Goal: Task Accomplishment & Management: Use online tool/utility

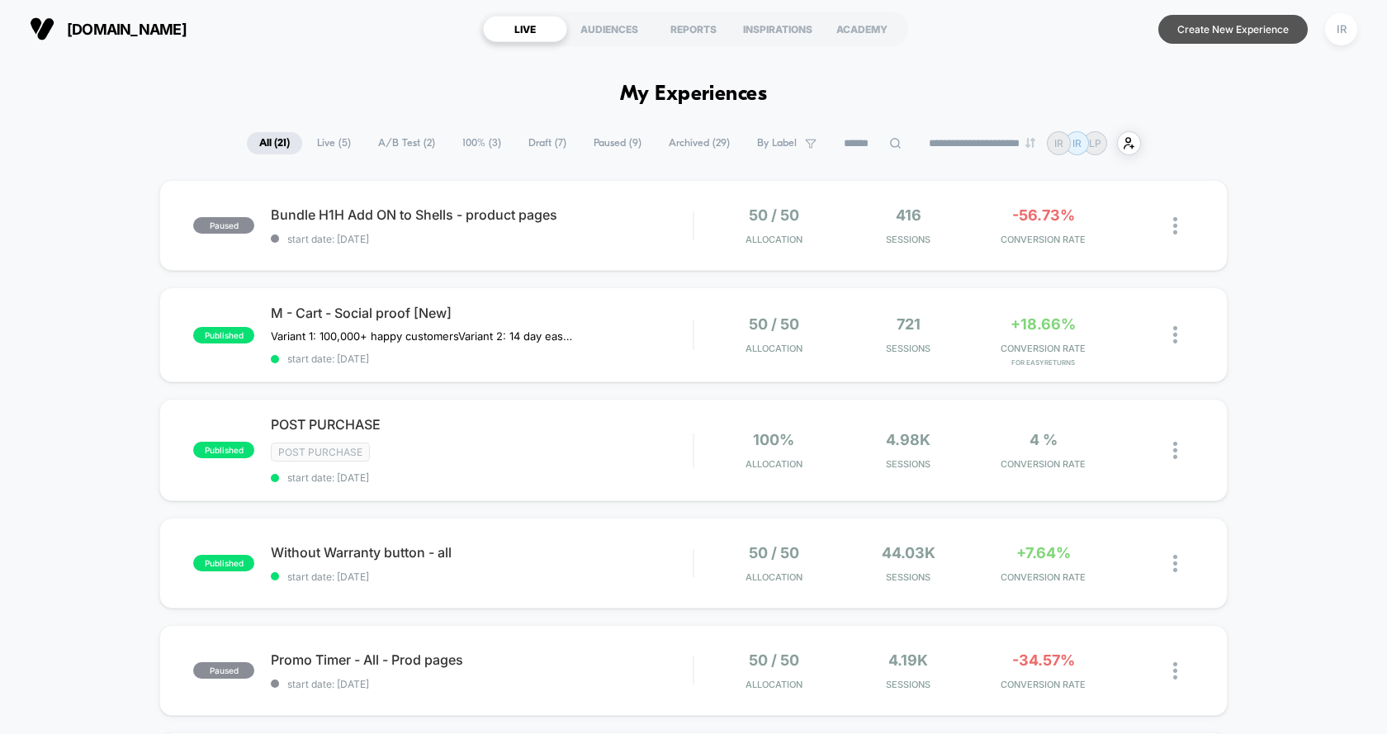
click at [1177, 17] on button "Create New Experience" at bounding box center [1232, 29] width 149 height 29
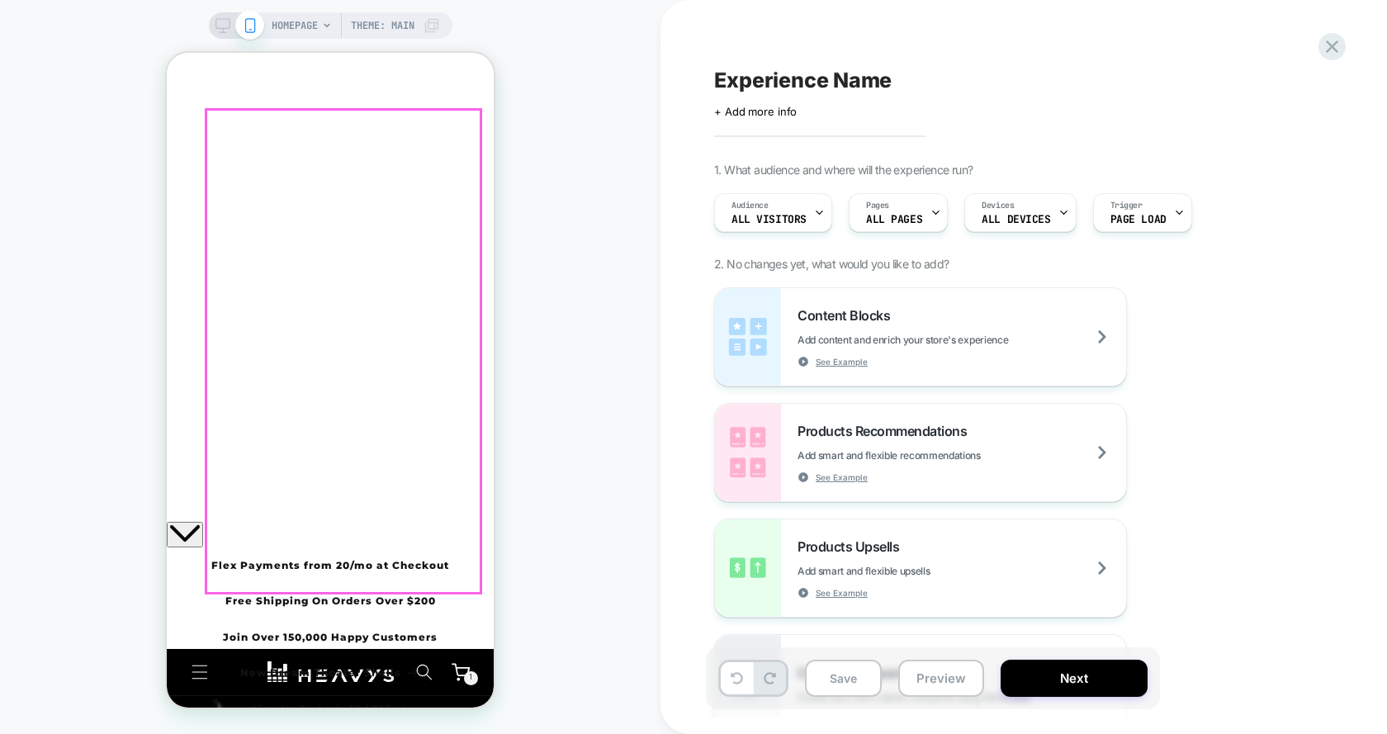
drag, startPoint x: 471, startPoint y: 86, endPoint x: 426, endPoint y: 529, distance: 445.7
click at [426, 529] on div "Your cart Product image Product Total Quantity HEAVYS Gaming Headset Bundle (Sa…" at bounding box center [330, 346] width 327 height 559
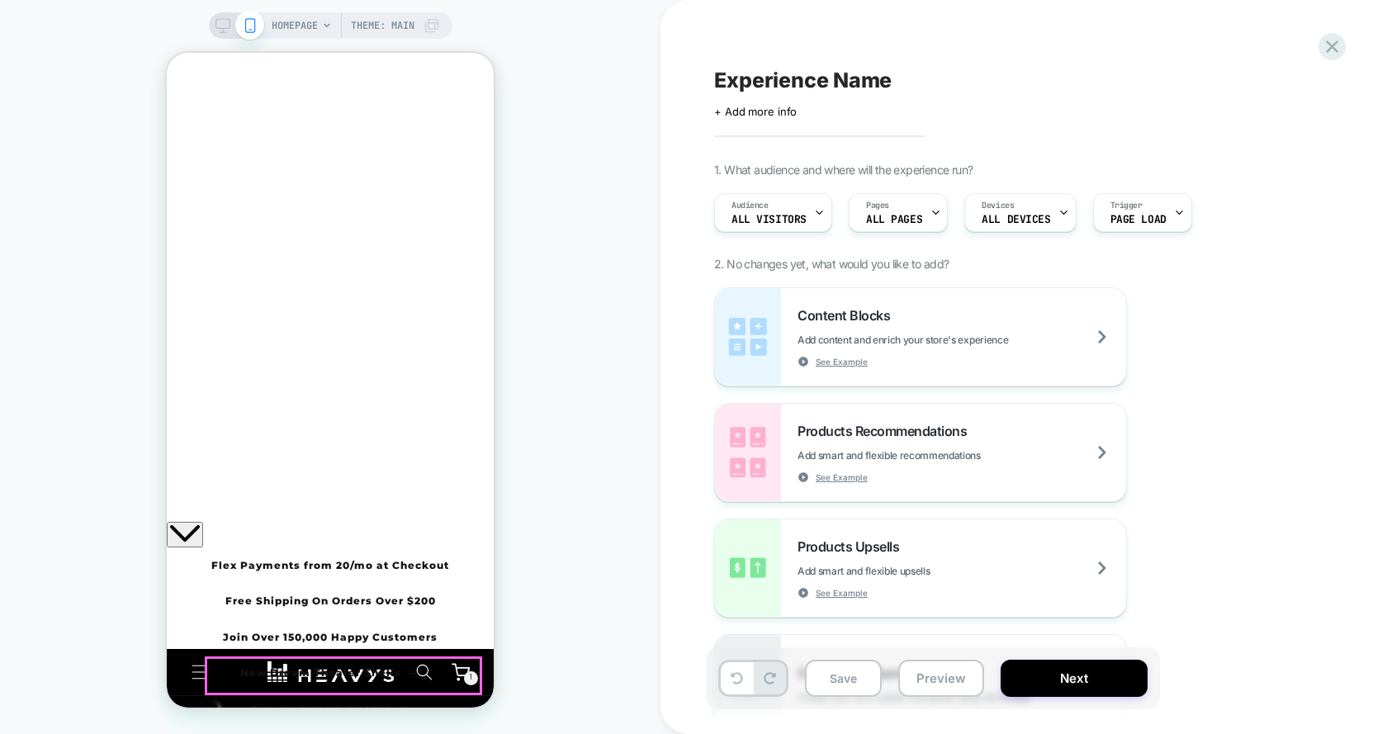
click at [272, 626] on button "Check out" at bounding box center [220, 606] width 106 height 39
click at [319, 26] on div "HOMEPAGE Theme: MAIN" at bounding box center [356, 25] width 168 height 26
click at [878, 225] on div "Pages ALL PAGES" at bounding box center [894, 212] width 89 height 37
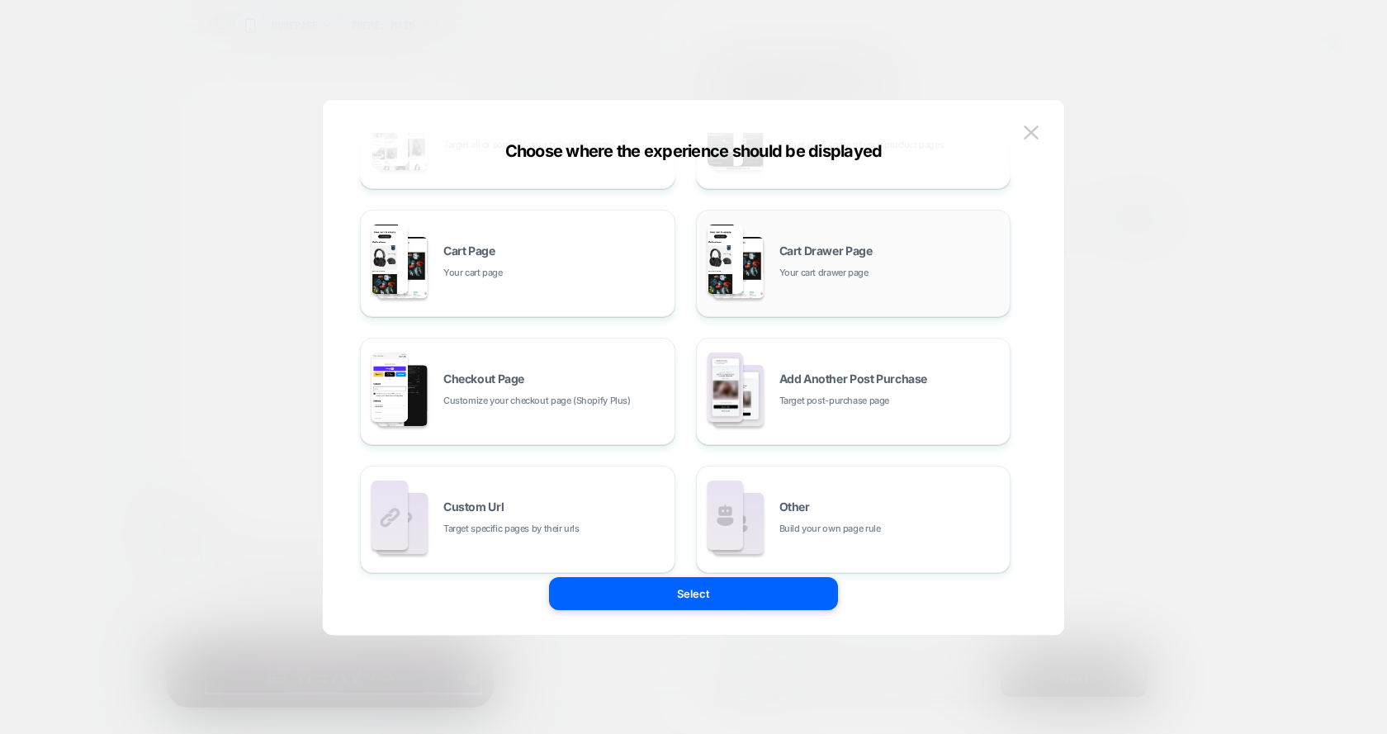
scroll to position [249, 0]
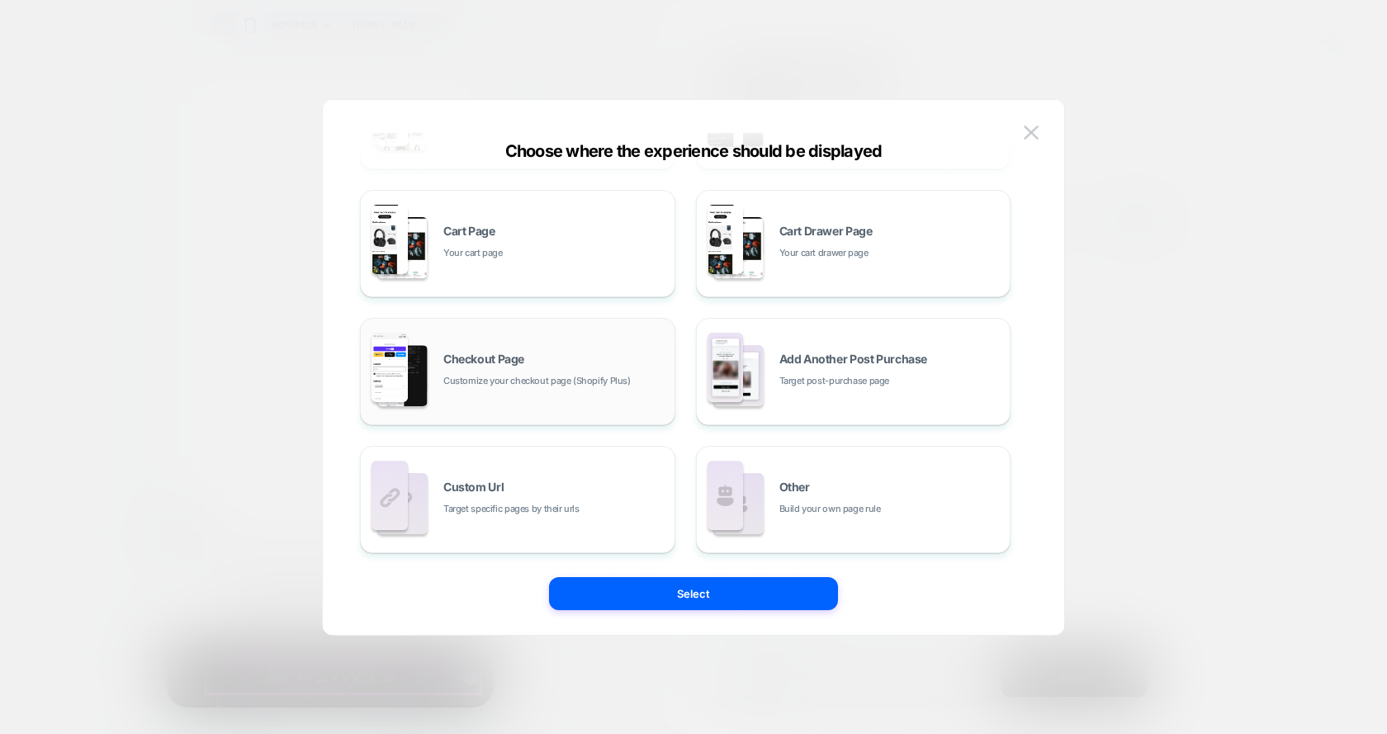
click at [537, 359] on div "Checkout Page Customize your checkout page (Shopify Plus)" at bounding box center [554, 371] width 223 height 36
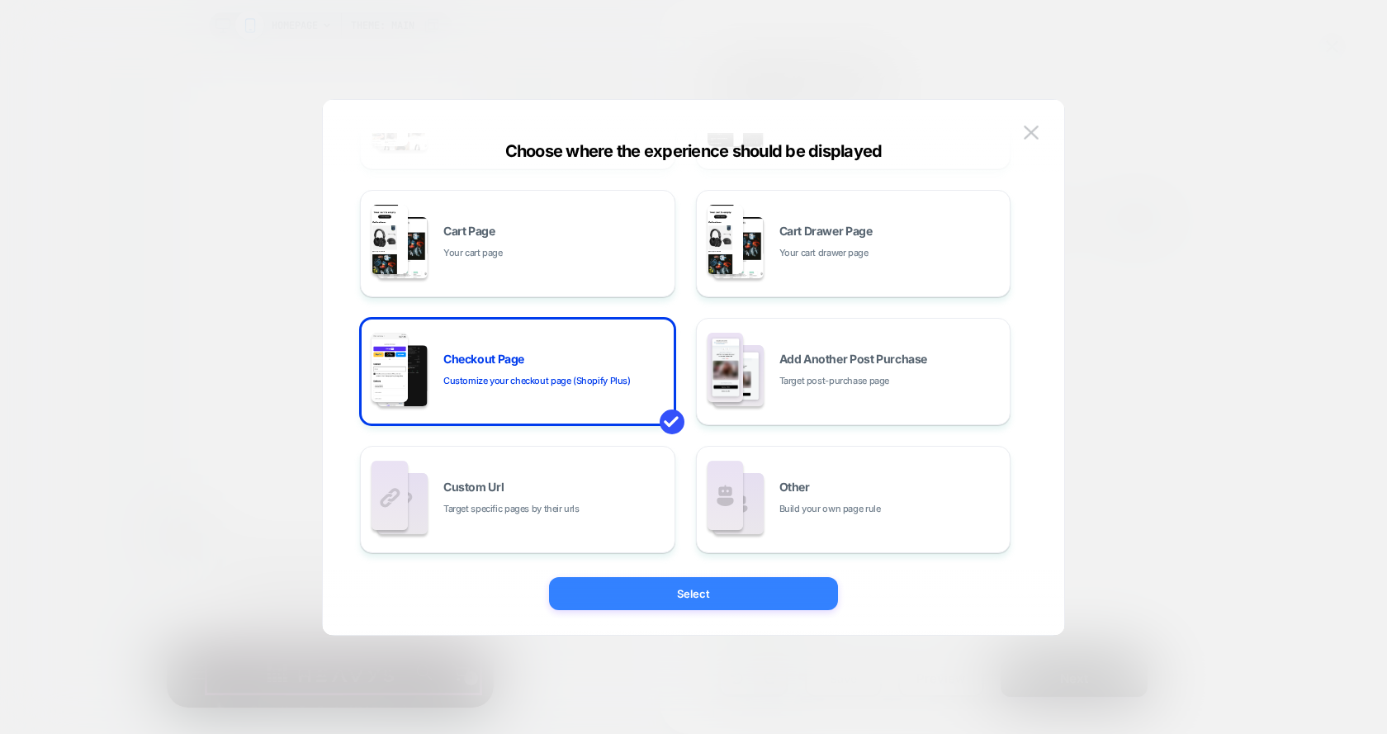
click at [648, 582] on button "Select" at bounding box center [693, 593] width 289 height 33
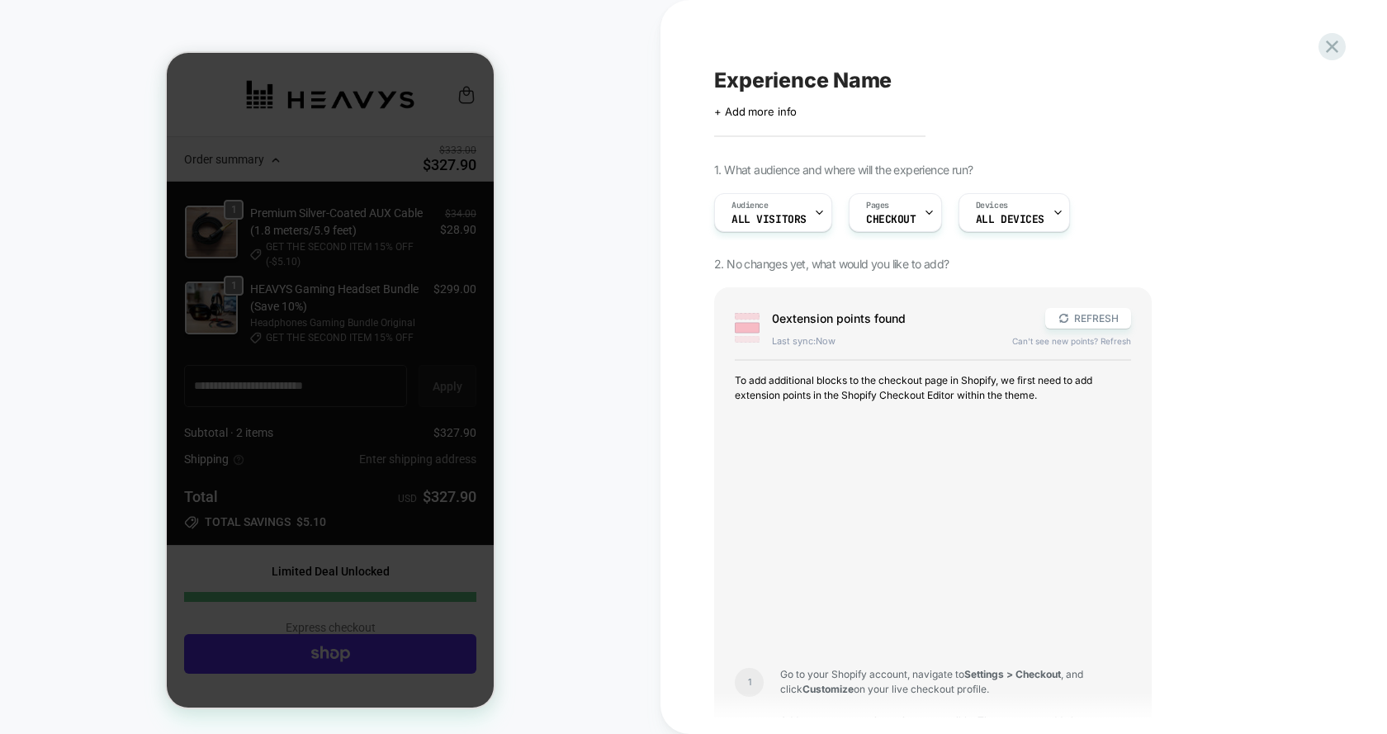
scroll to position [480, 0]
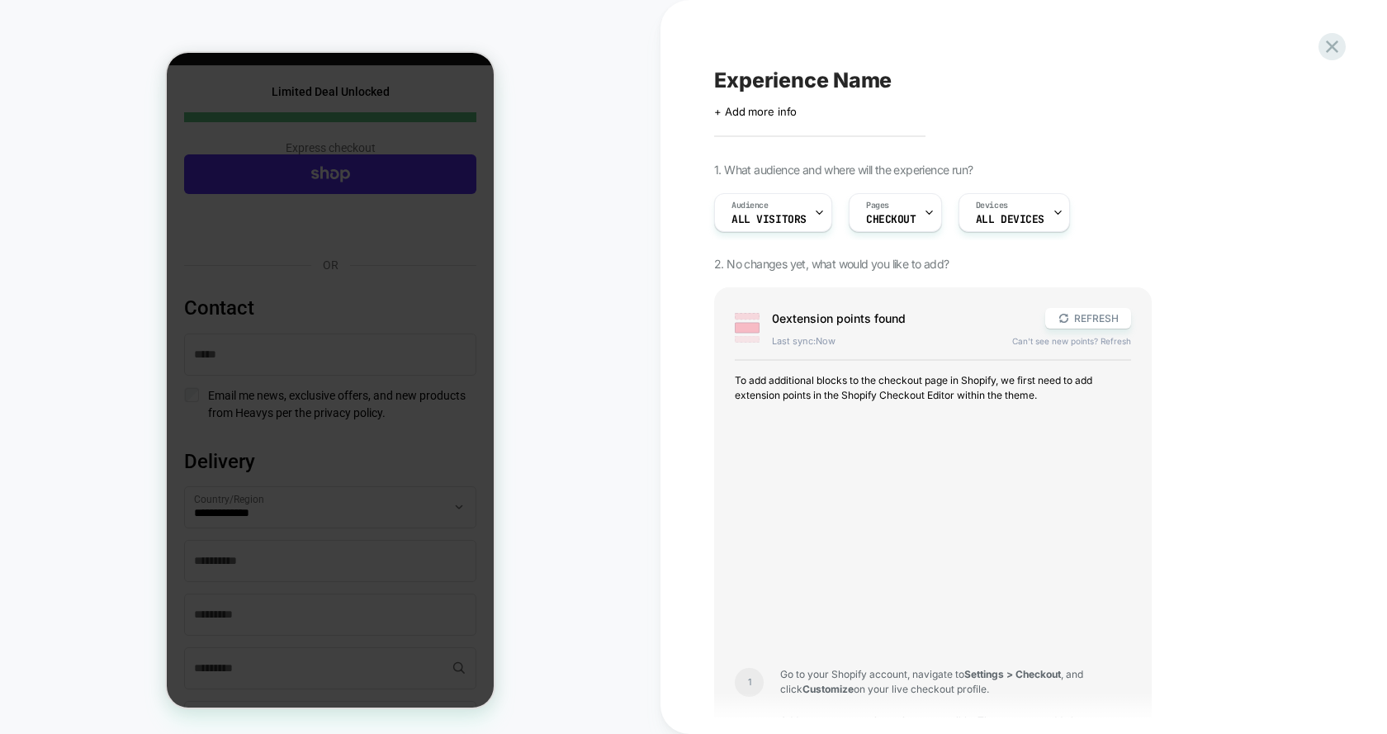
click at [418, 511] on div at bounding box center [330, 380] width 327 height 655
click at [408, 244] on div at bounding box center [330, 380] width 327 height 655
click at [1332, 45] on icon at bounding box center [1332, 46] width 12 height 12
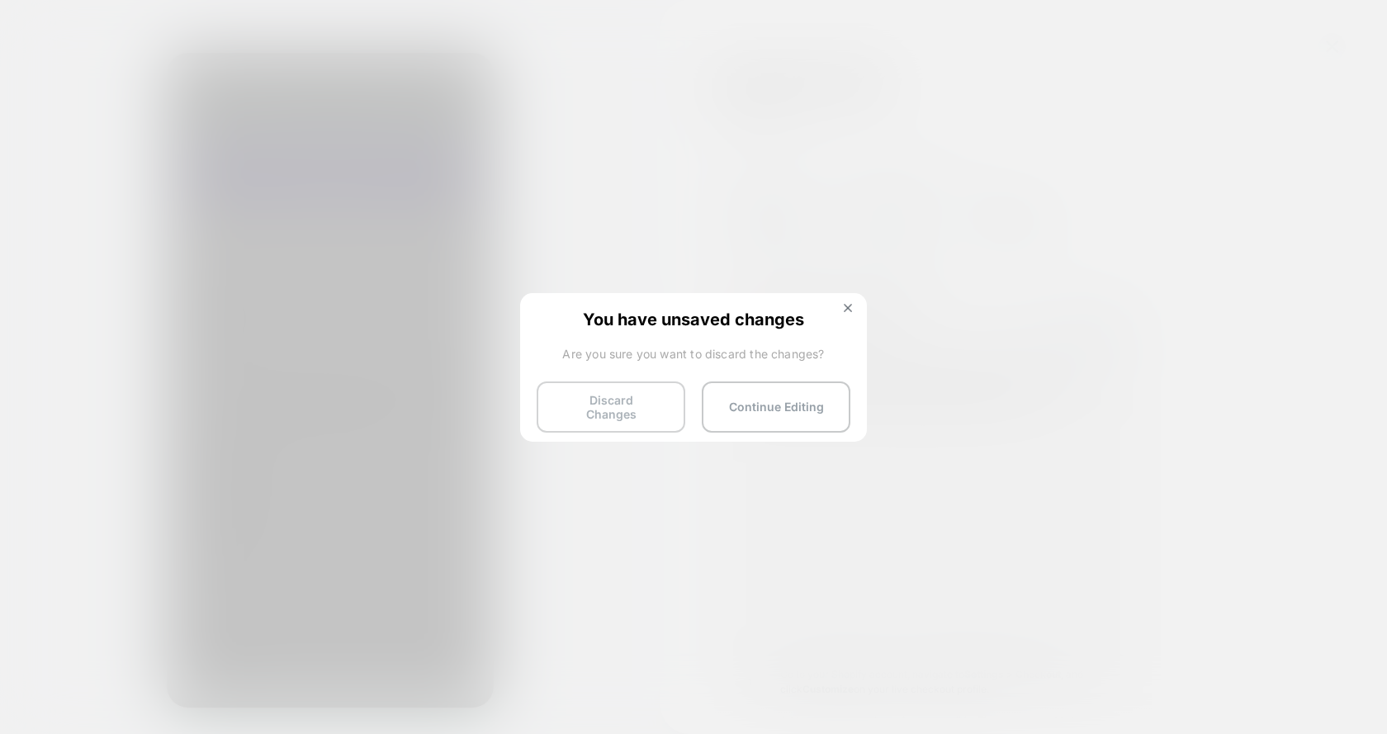
click at [637, 400] on button "Discard Changes" at bounding box center [611, 406] width 149 height 51
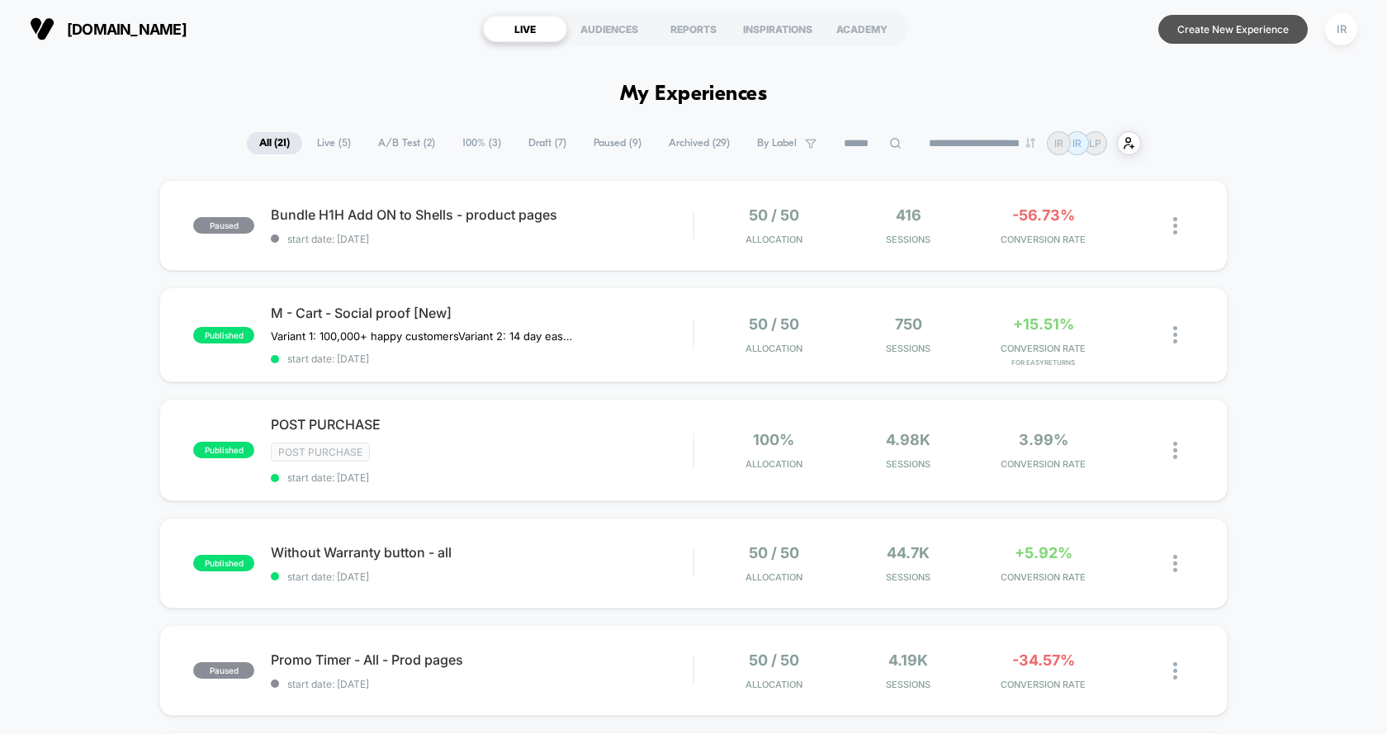
click at [1255, 31] on button "Create New Experience" at bounding box center [1232, 29] width 149 height 29
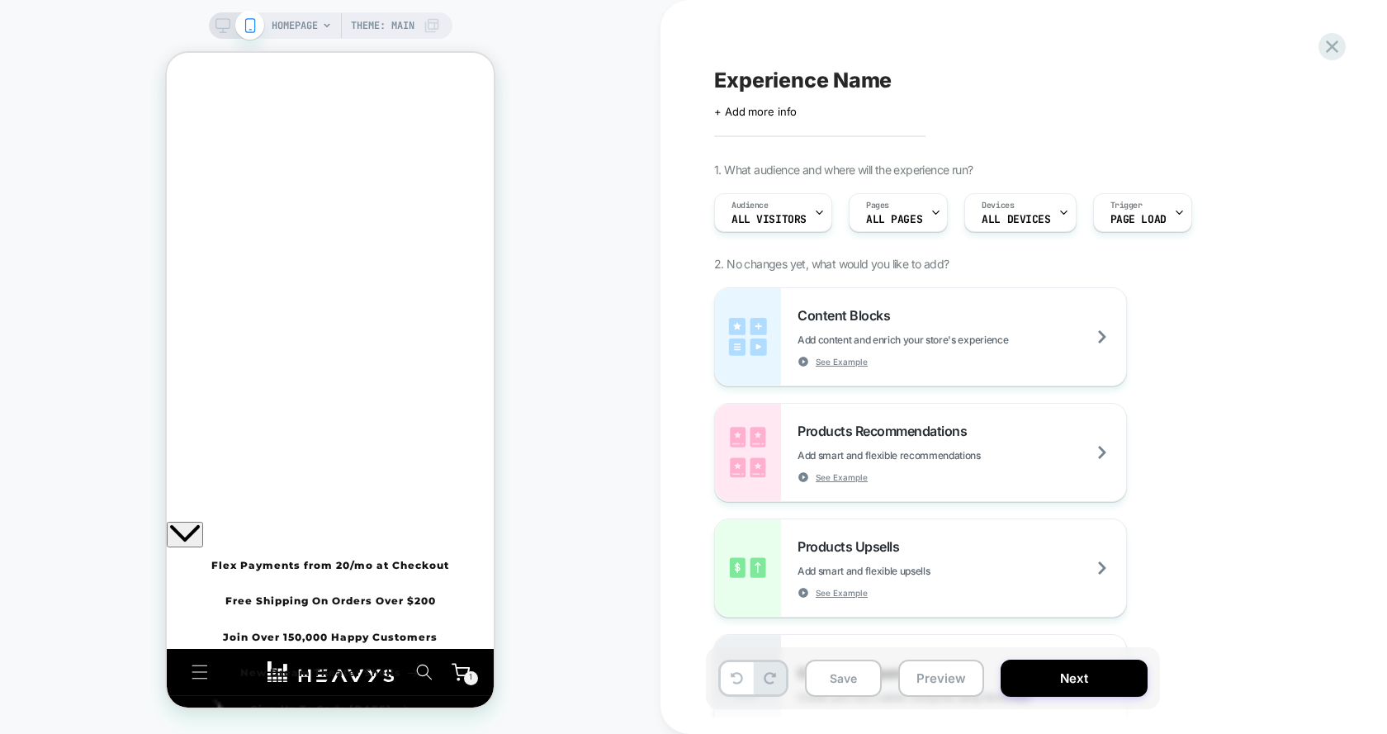
click at [167, 53] on div at bounding box center [167, 53] width 0 height 0
click at [173, 116] on icon "Close" at bounding box center [173, 116] width 0 height 0
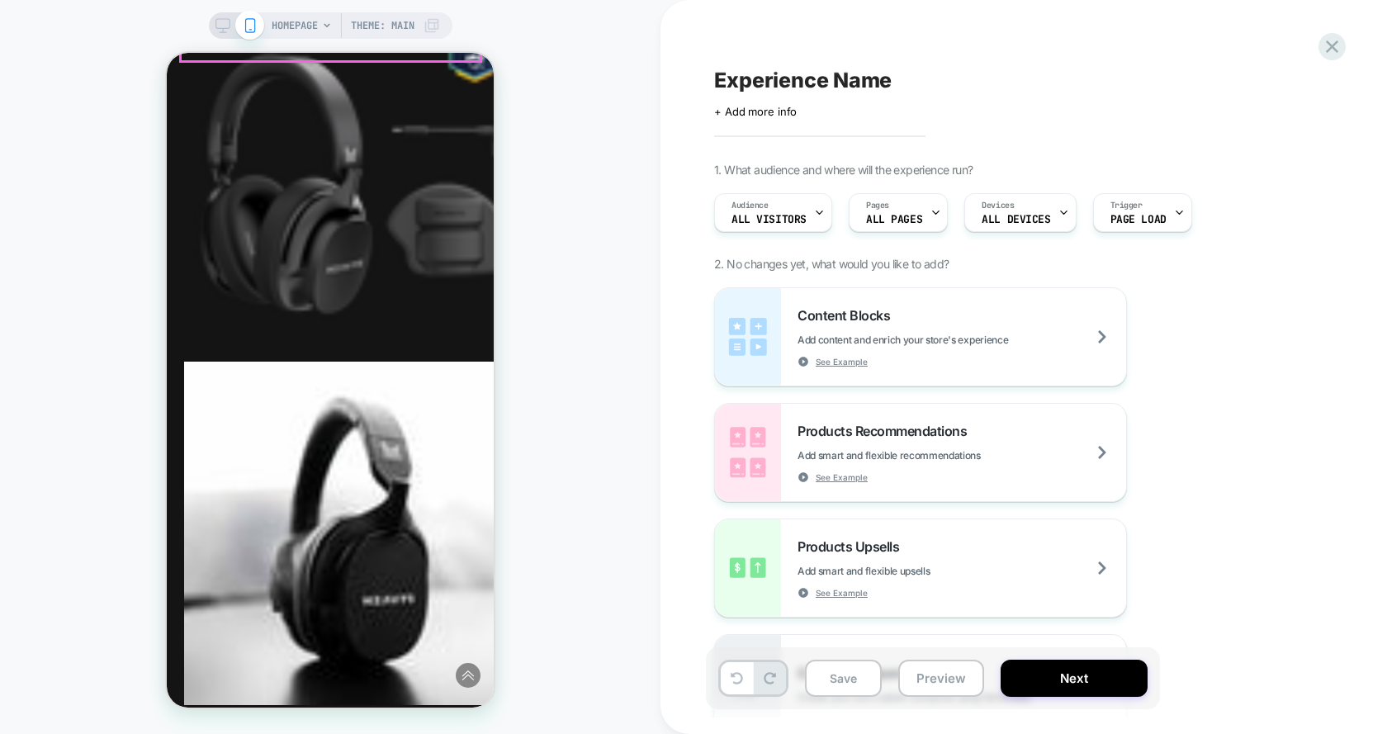
scroll to position [1718, 0]
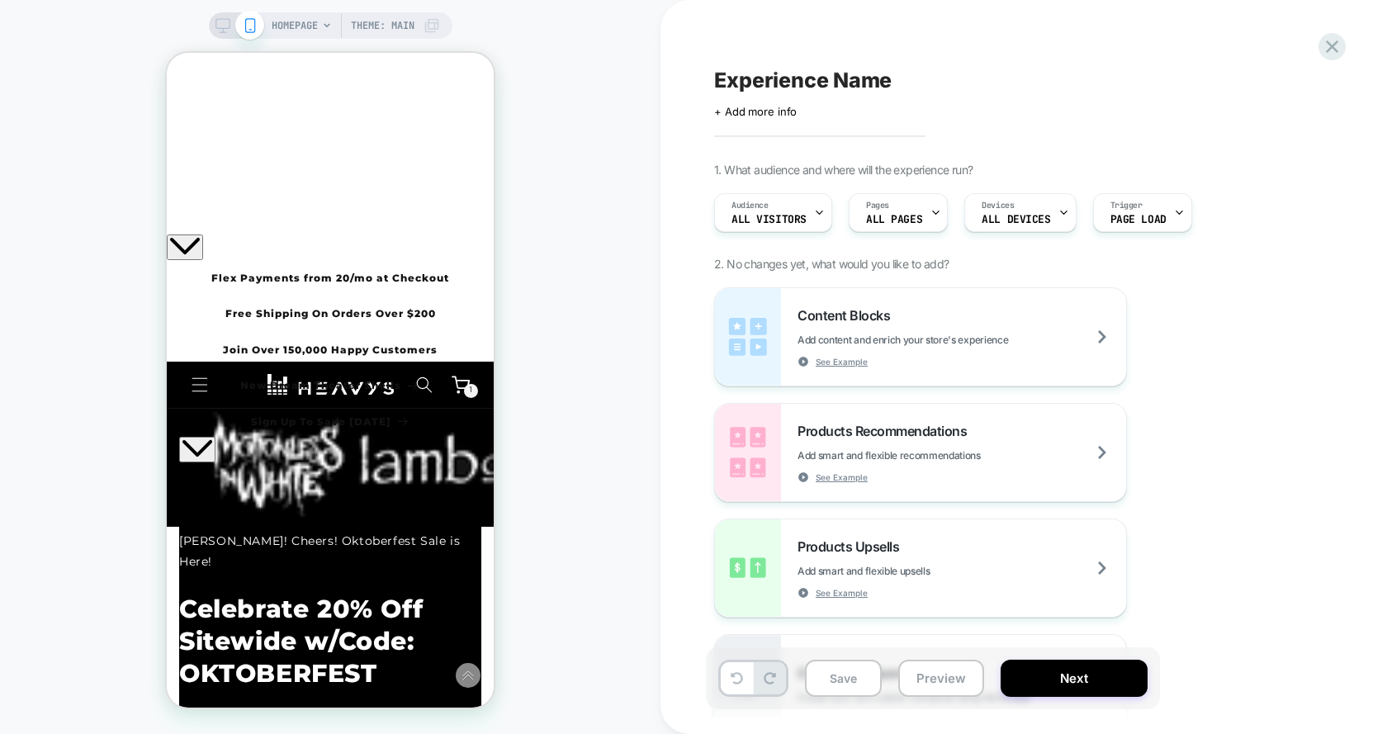
scroll to position [0, 0]
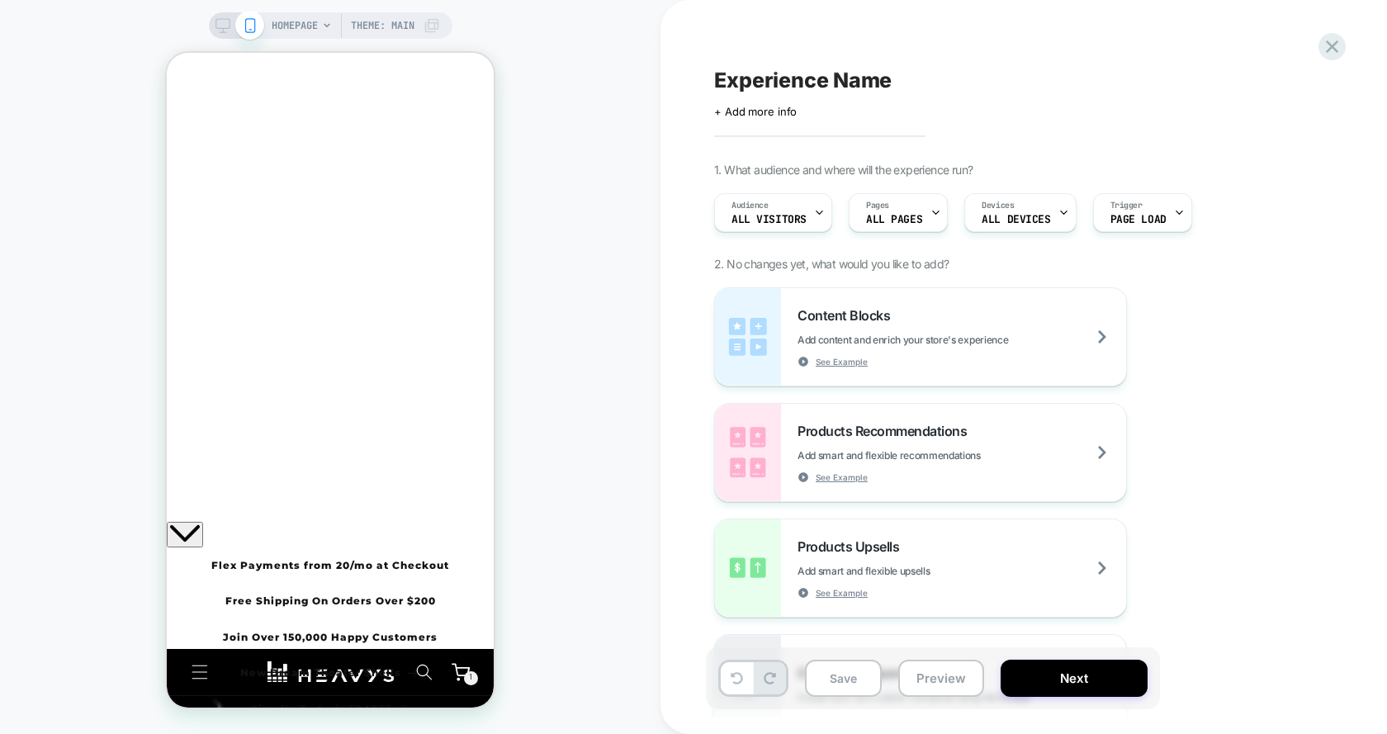
click at [1315, 36] on div "Experience Name Click to edit experience details + Add more info 1. What audien…" at bounding box center [1015, 367] width 619 height 701
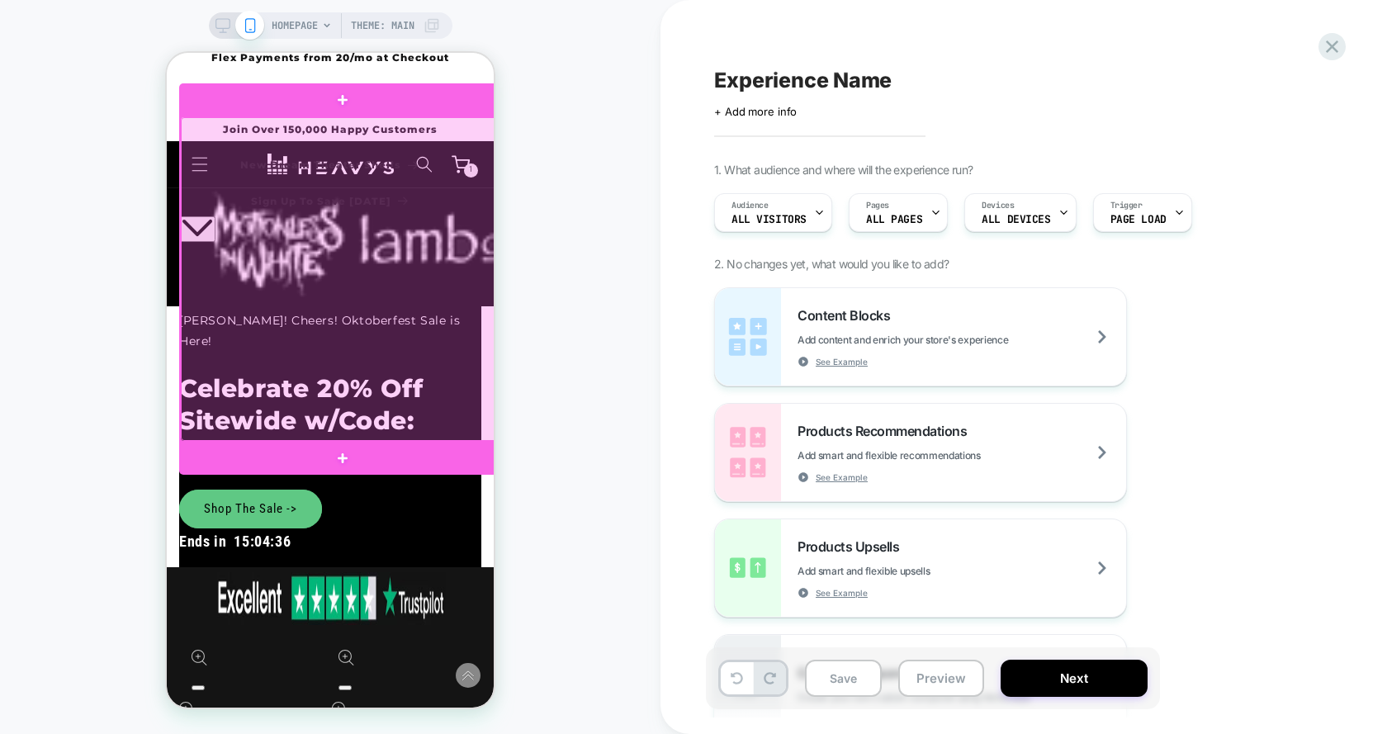
scroll to position [0, 760]
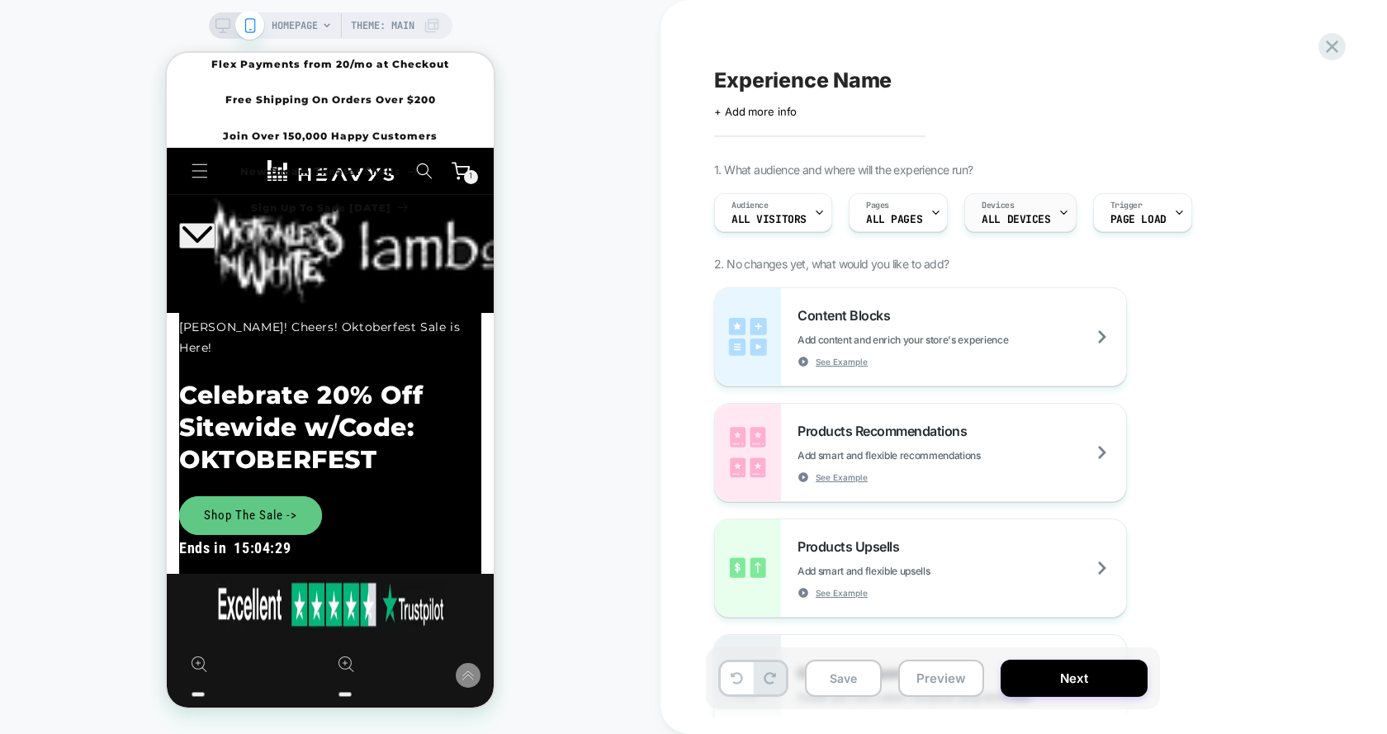
click at [1009, 221] on span "ALL DEVICES" at bounding box center [1016, 220] width 69 height 12
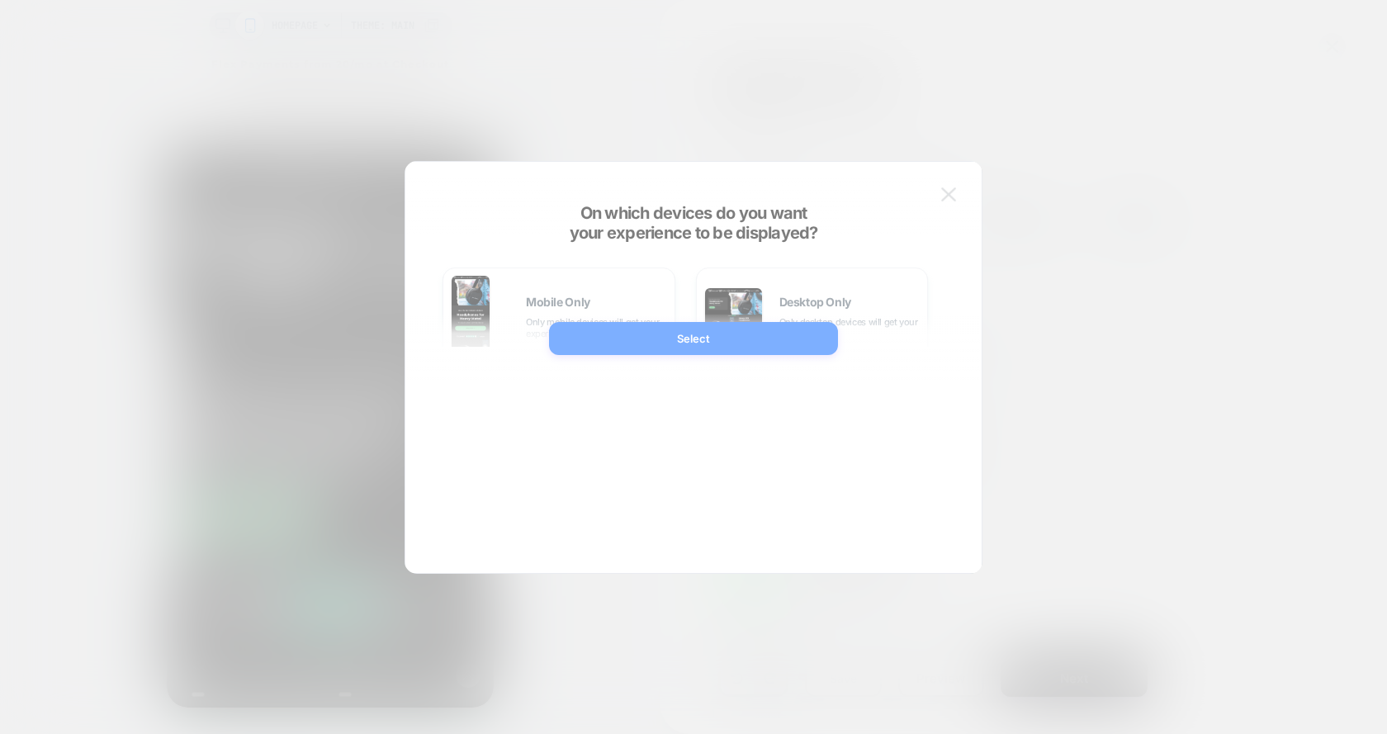
click at [1100, 144] on div at bounding box center [693, 367] width 1387 height 734
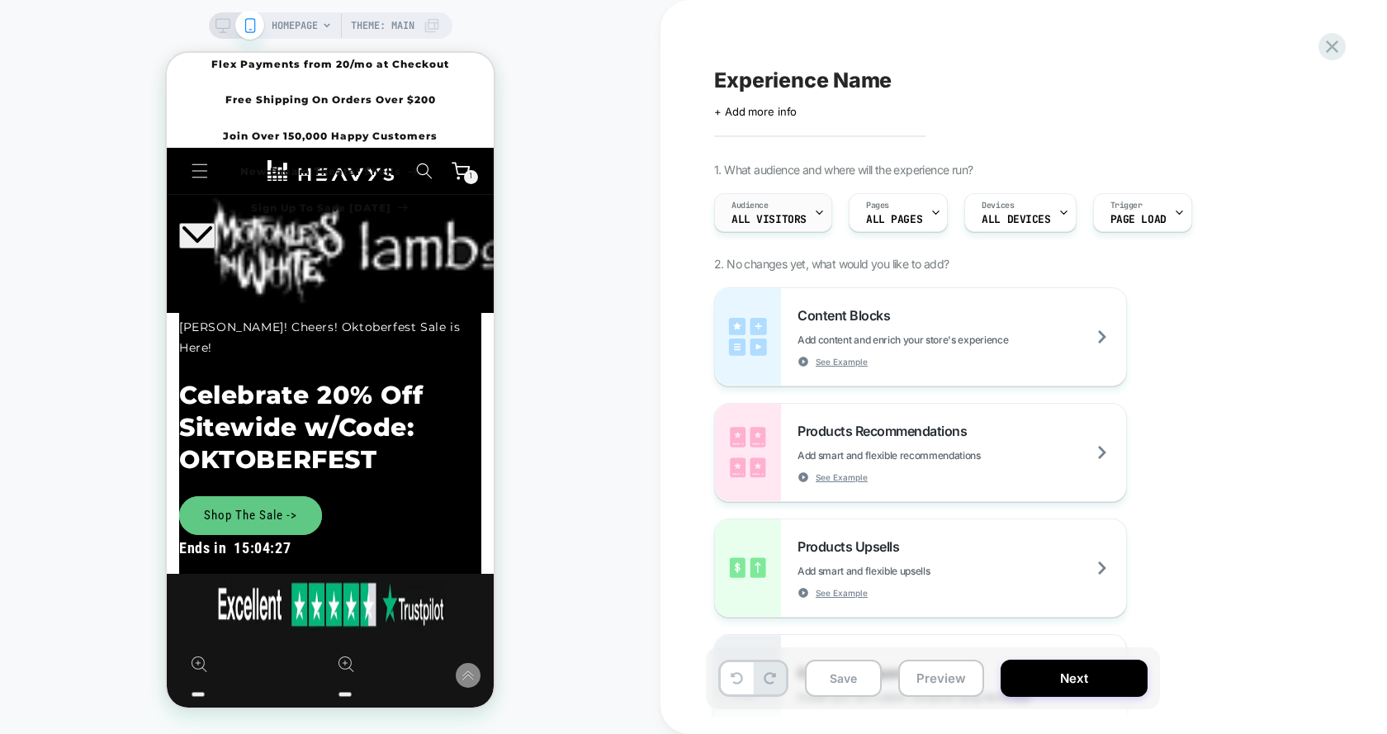
click at [808, 215] on div "Audience All Visitors" at bounding box center [769, 212] width 108 height 37
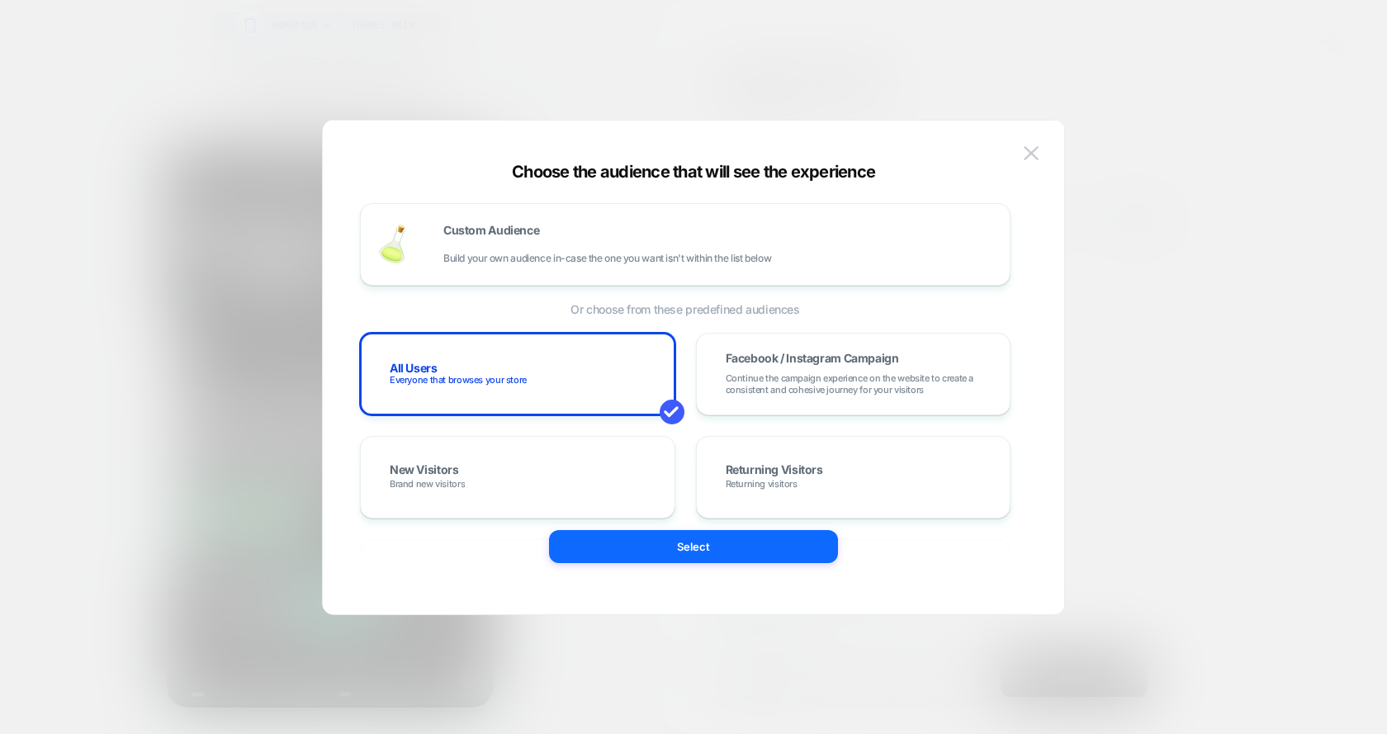
click at [1050, 67] on div at bounding box center [693, 367] width 1387 height 734
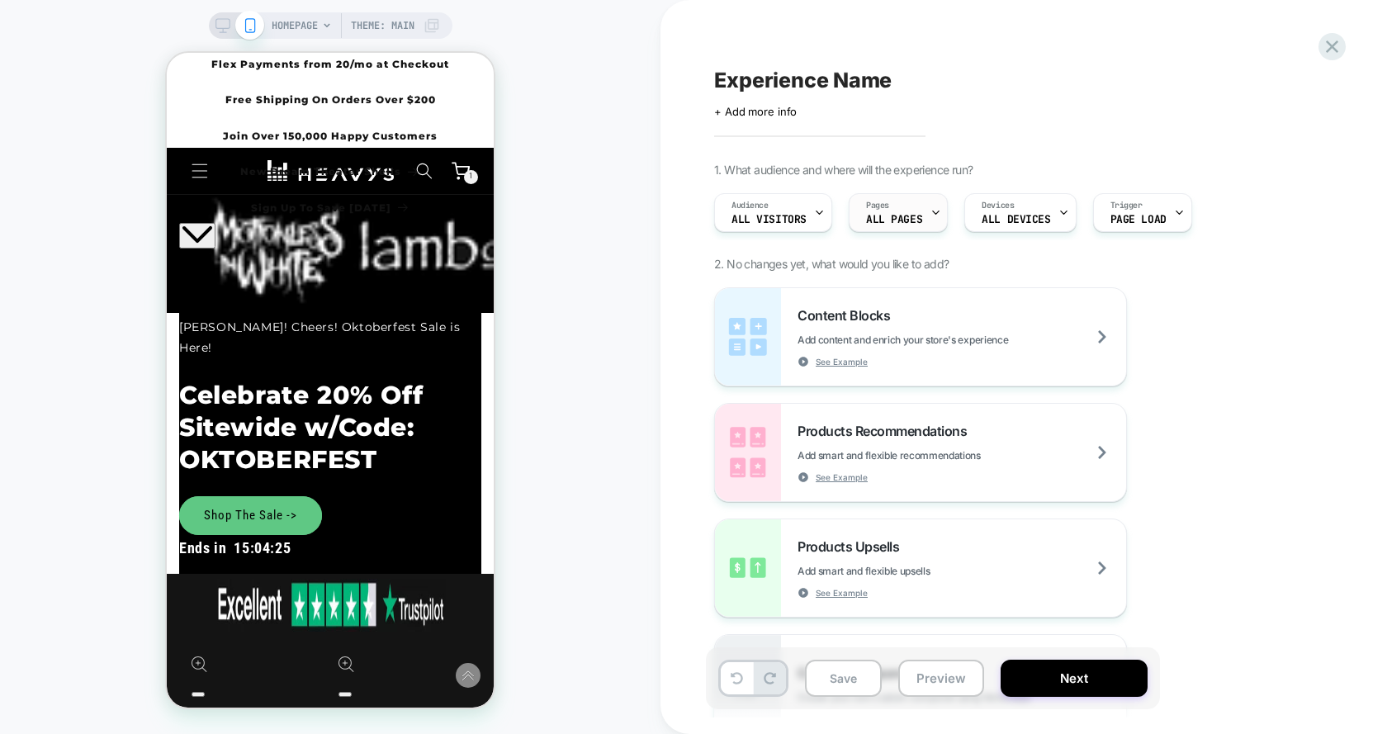
click at [875, 210] on span "Pages" at bounding box center [877, 206] width 23 height 12
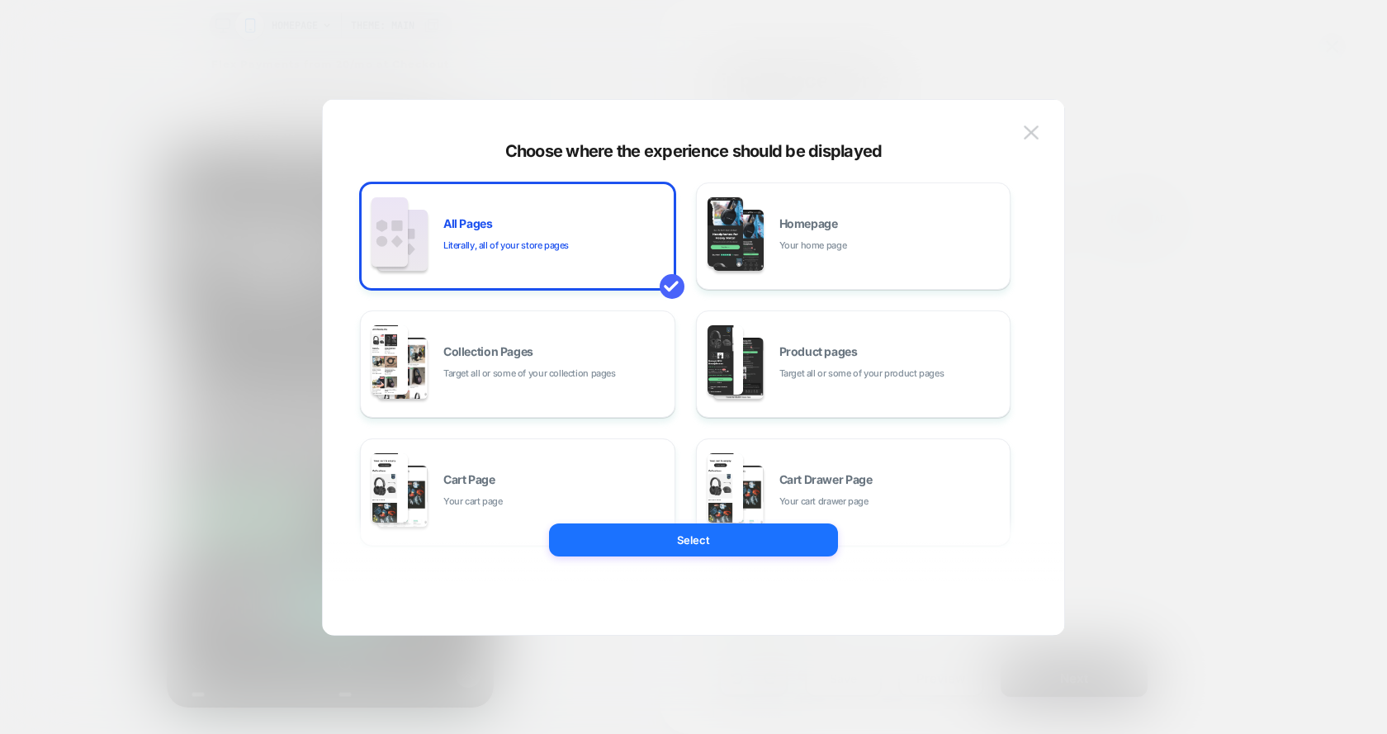
click at [1129, 59] on div at bounding box center [693, 367] width 1387 height 734
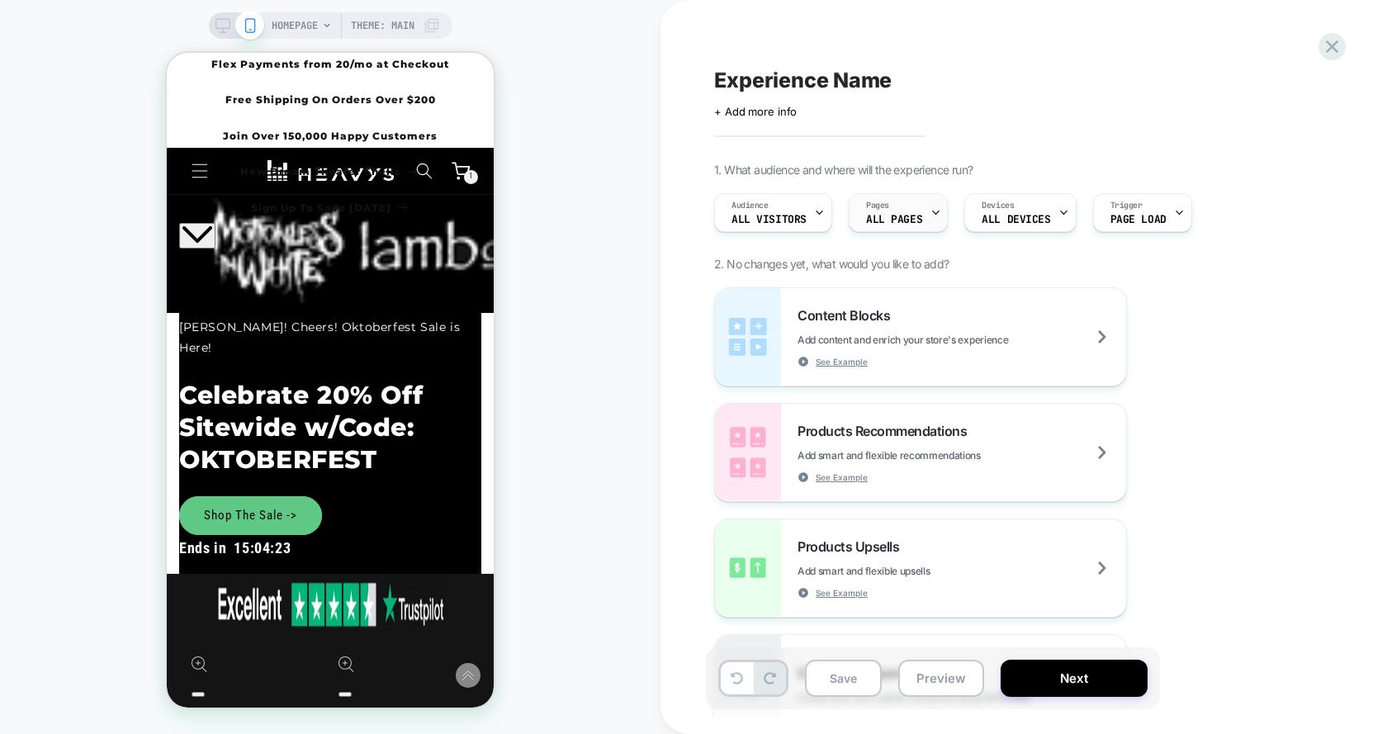
click at [904, 226] on div "Pages ALL PAGES" at bounding box center [894, 212] width 89 height 37
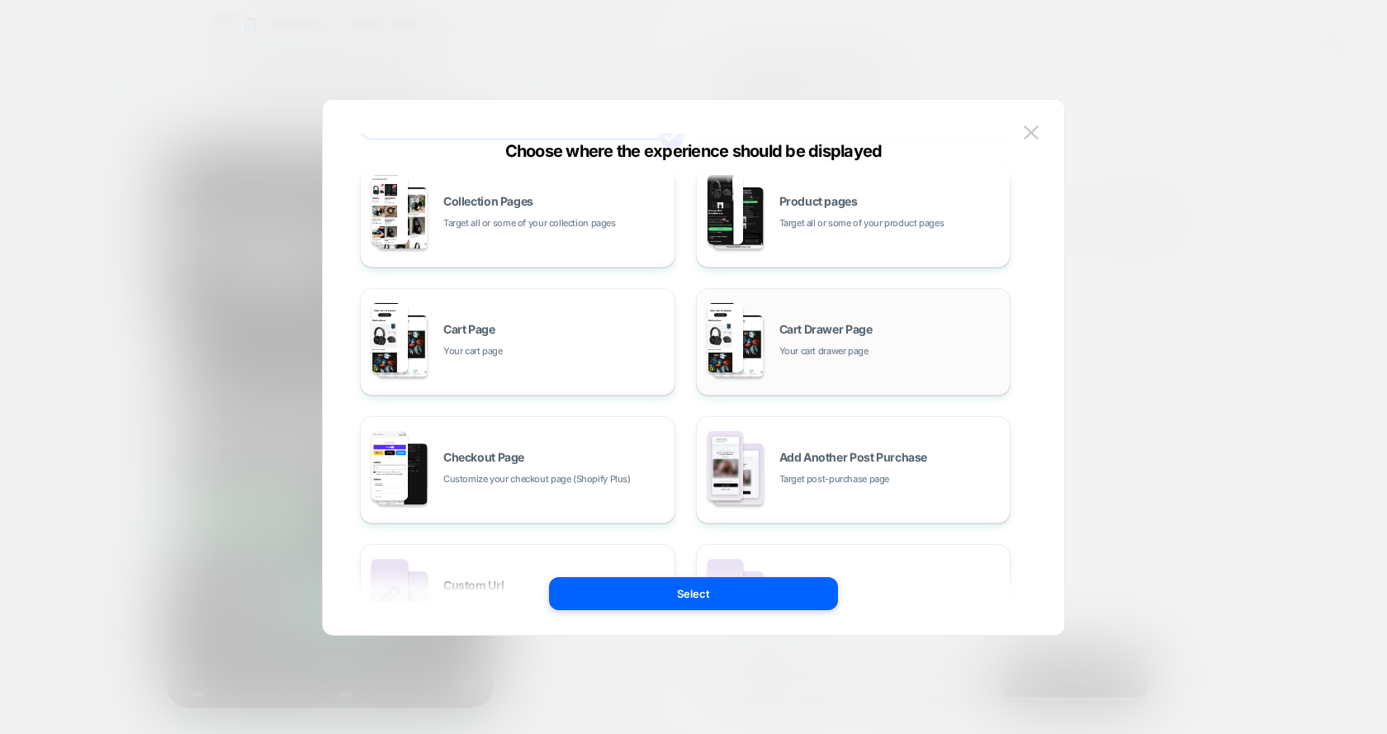
scroll to position [249, 0]
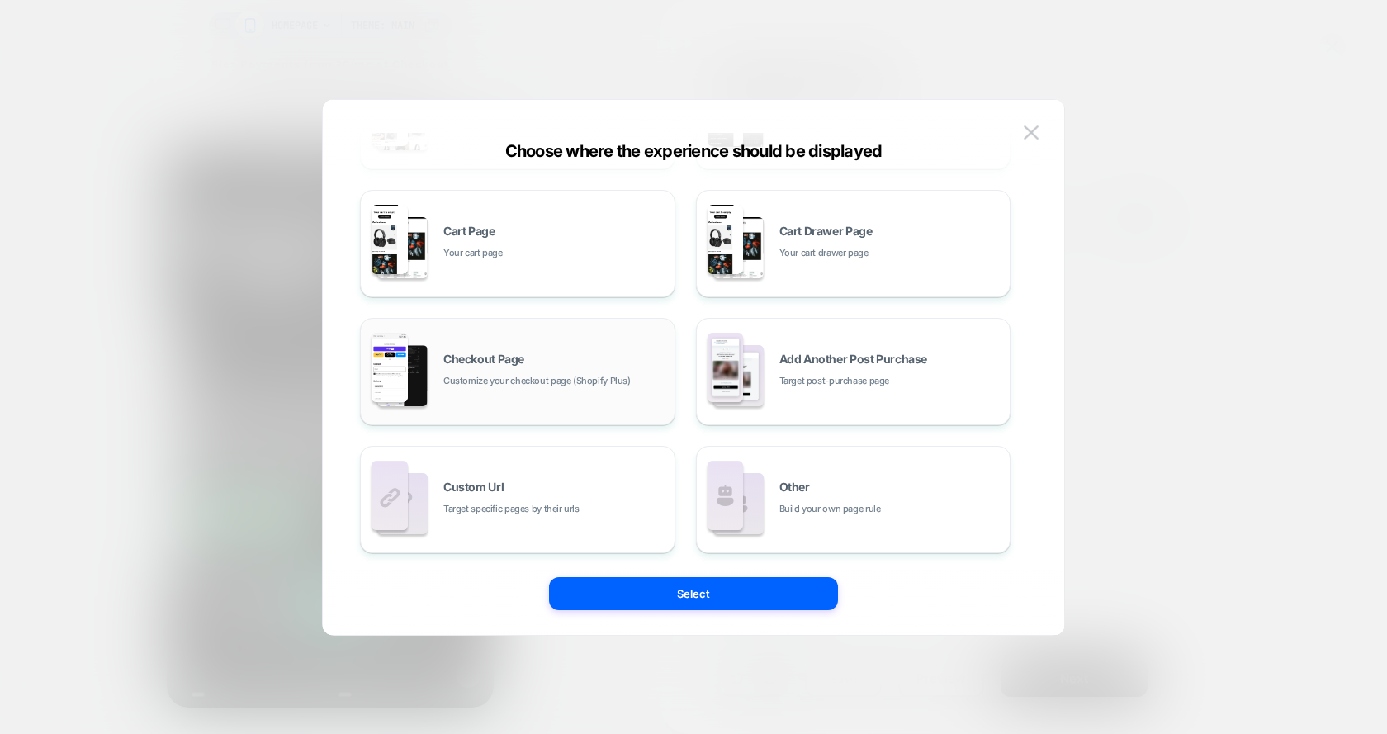
click at [552, 395] on div "Checkout Page Customize your checkout page (Shopify Plus)" at bounding box center [517, 371] width 297 height 91
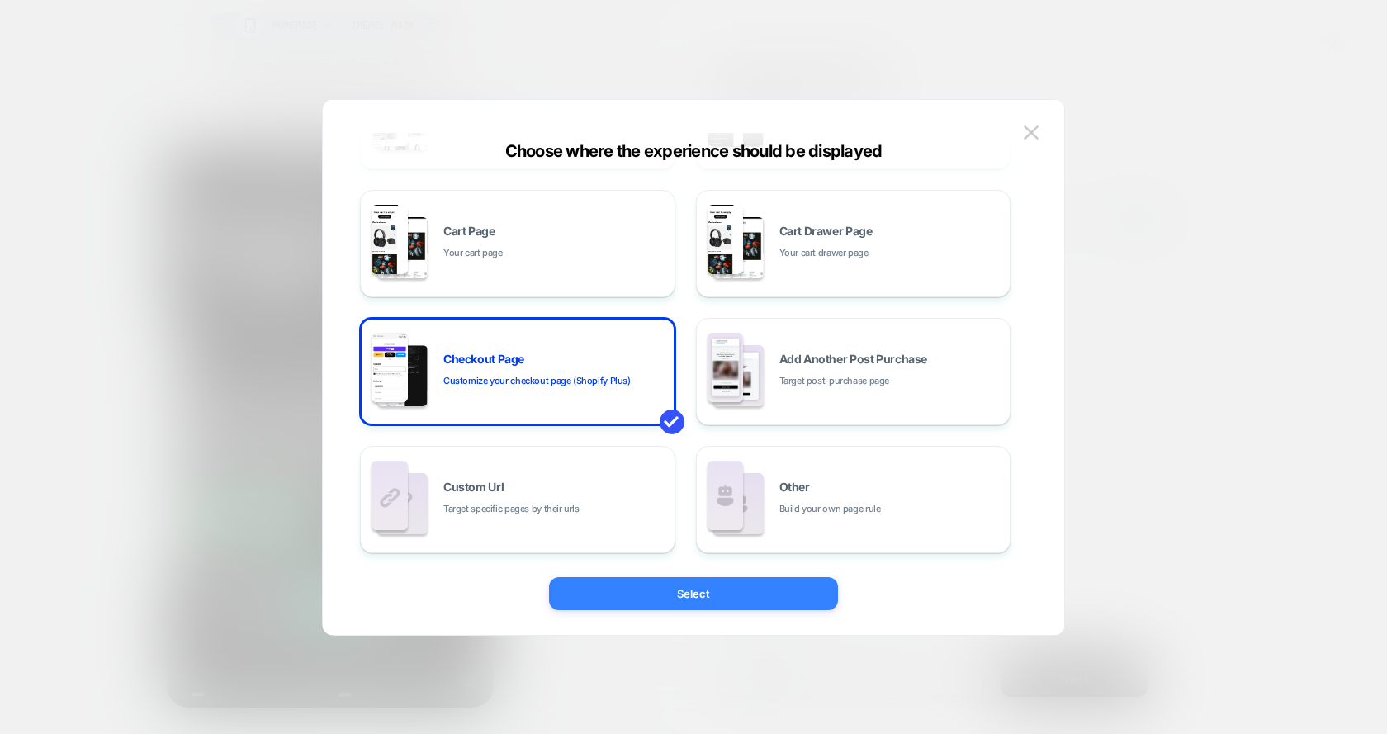
click at [744, 604] on button "Select" at bounding box center [693, 593] width 289 height 33
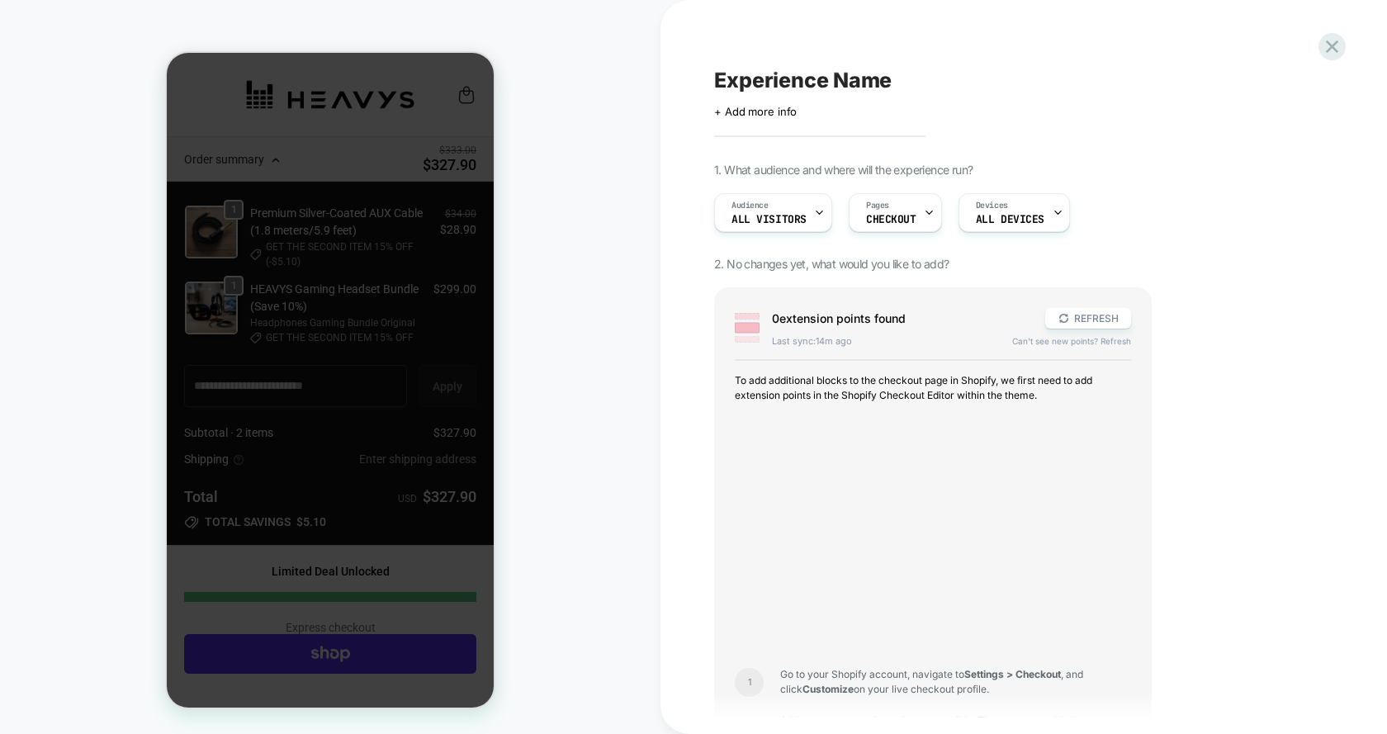
scroll to position [0, 0]
